Goal: Book appointment/travel/reservation

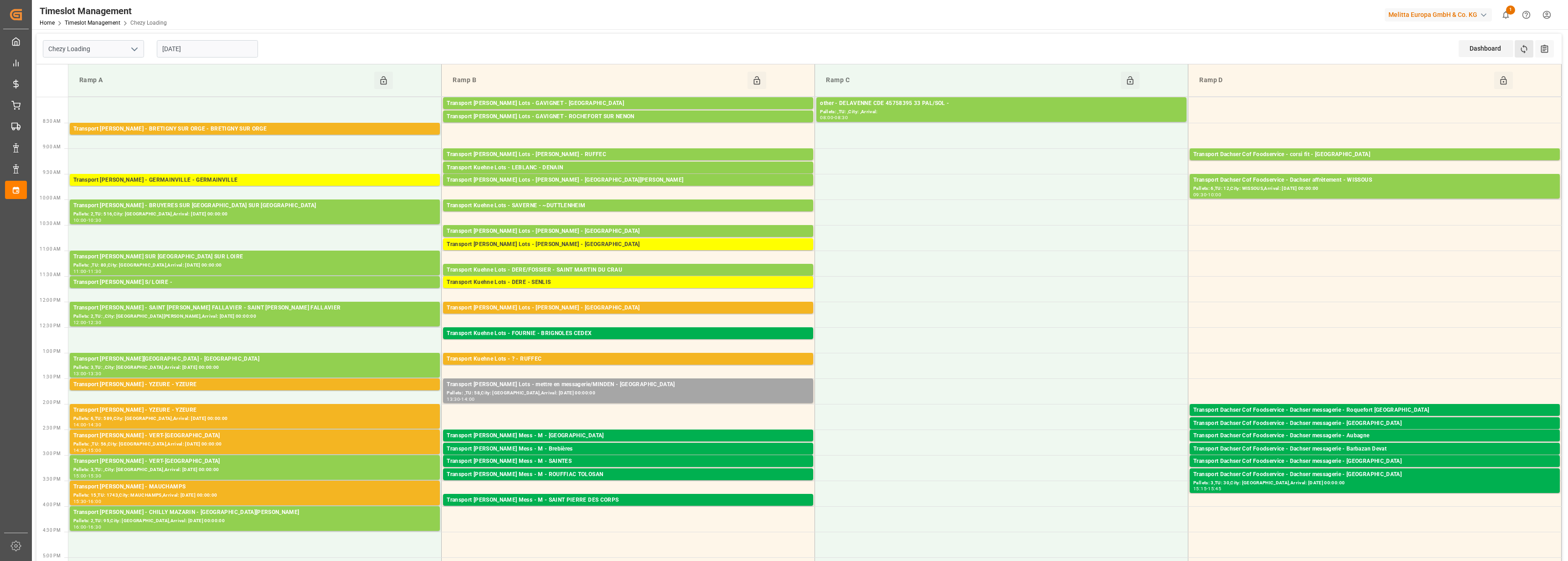
click at [1529, 47] on button "Refresh Time Slots" at bounding box center [1523, 48] width 19 height 17
